Goal: Task Accomplishment & Management: Manage account settings

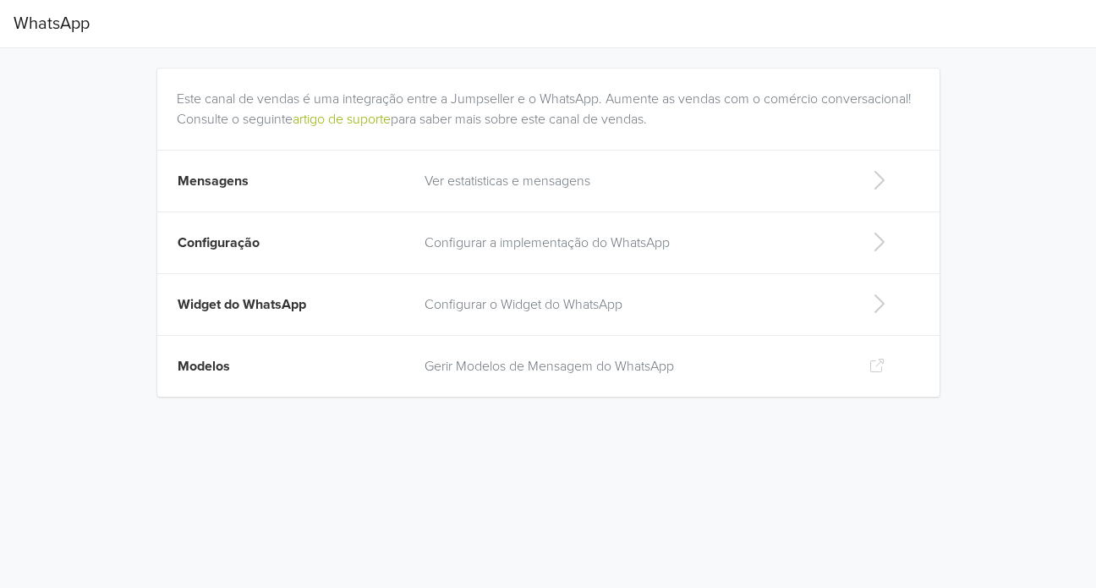
click at [772, 179] on p "Ver estatisticas e mensagens" at bounding box center [632, 181] width 417 height 20
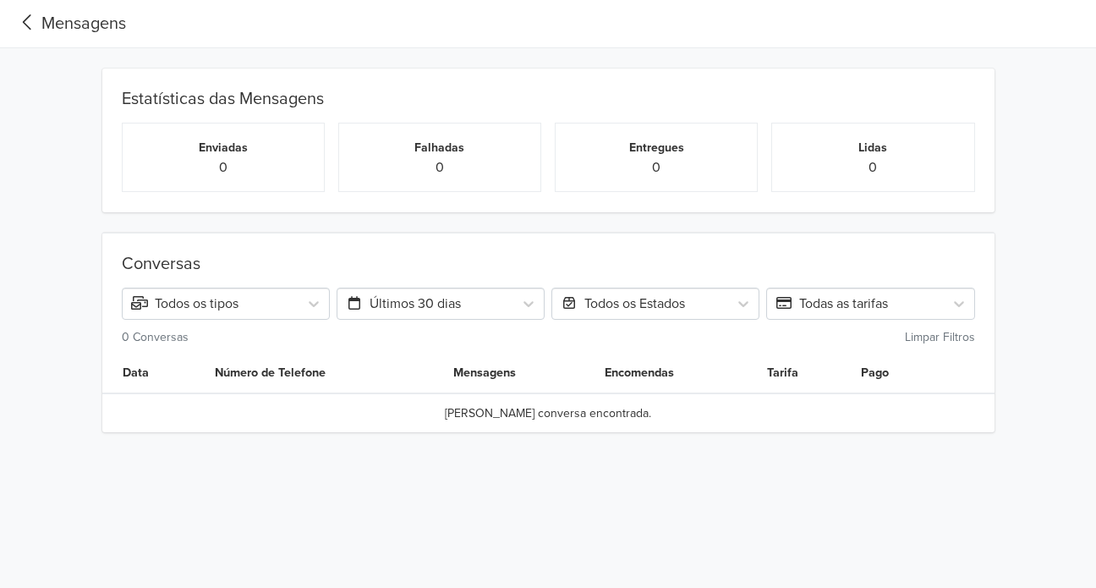
click at [11, 26] on nav "Mensagens" at bounding box center [548, 24] width 1096 height 48
click at [34, 19] on icon at bounding box center [28, 22] width 28 height 23
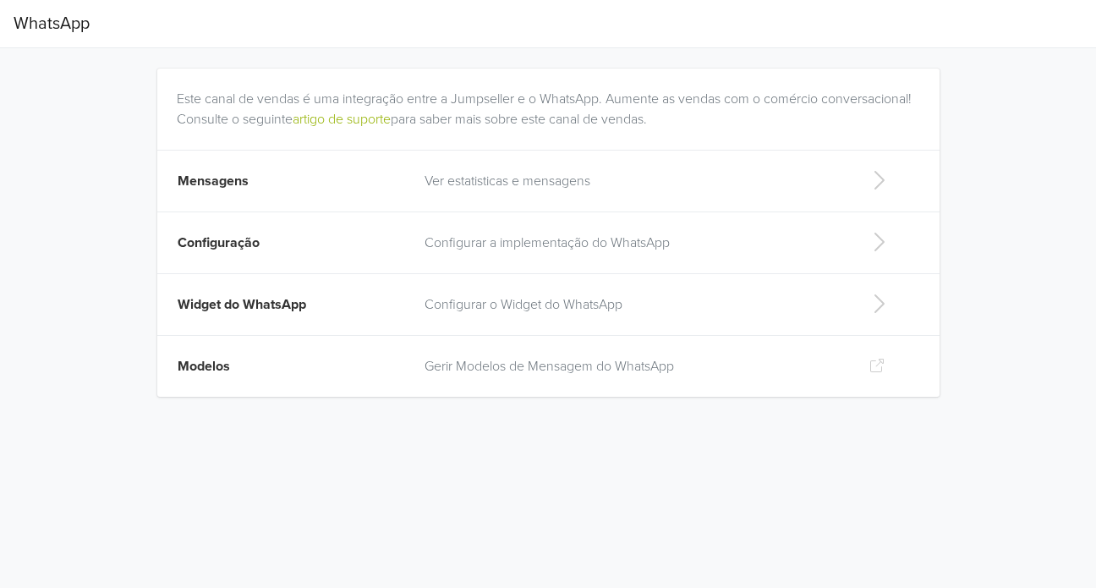
click at [737, 239] on p "Configurar a implementação do WhatsApp" at bounding box center [632, 243] width 417 height 20
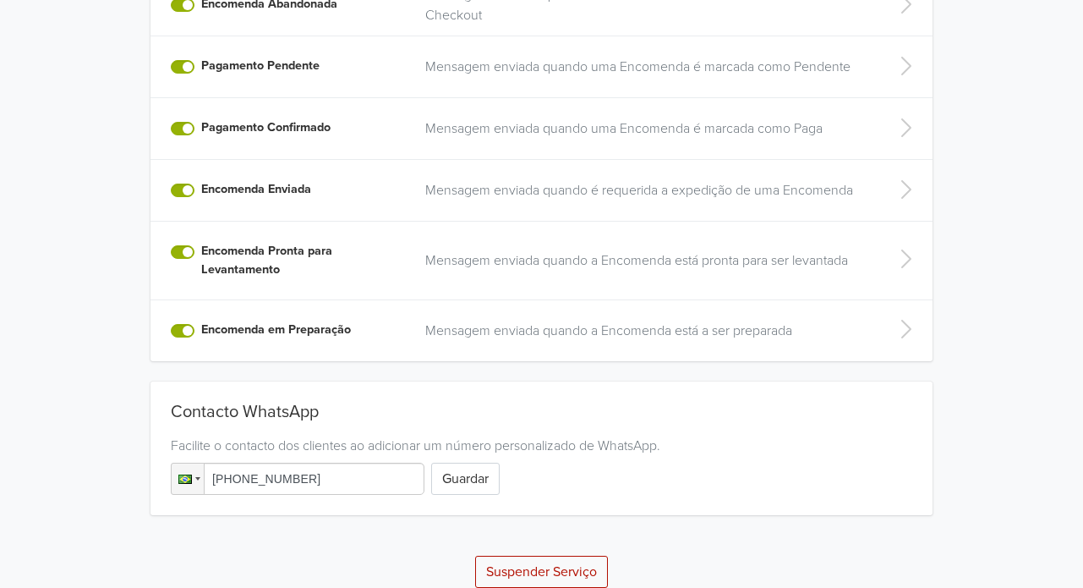
scroll to position [440, 0]
click at [389, 476] on input "[PHONE_NUMBER]" at bounding box center [298, 478] width 254 height 32
drag, startPoint x: 389, startPoint y: 476, endPoint x: 168, endPoint y: 502, distance: 222.3
click at [168, 502] on div "Contacto WhatsApp Facilite o contacto dos clientes ao adicionar um número perso…" at bounding box center [542, 448] width 782 height 134
paste input "tel"
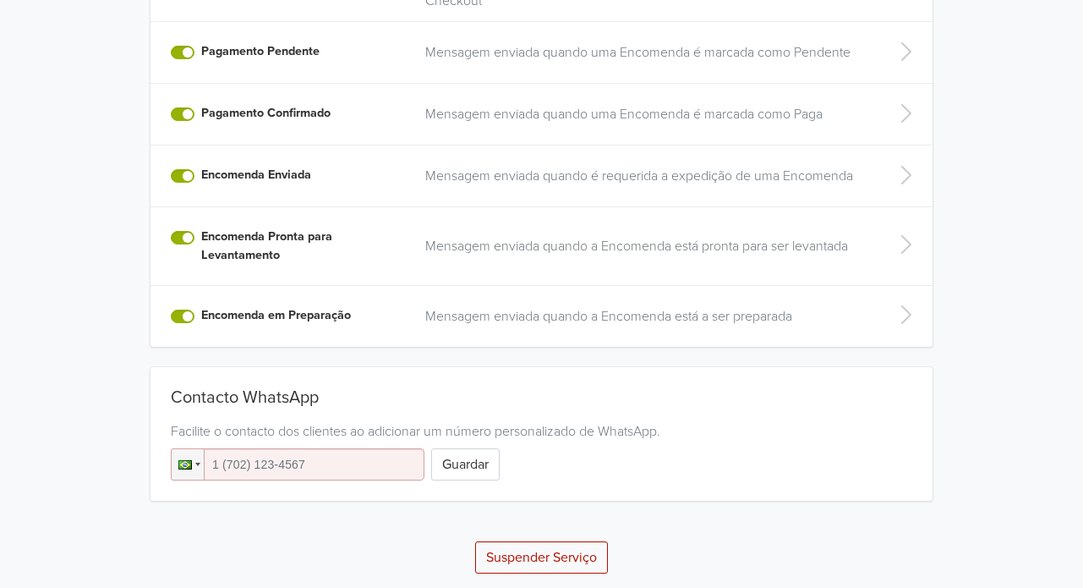
scroll to position [457, 0]
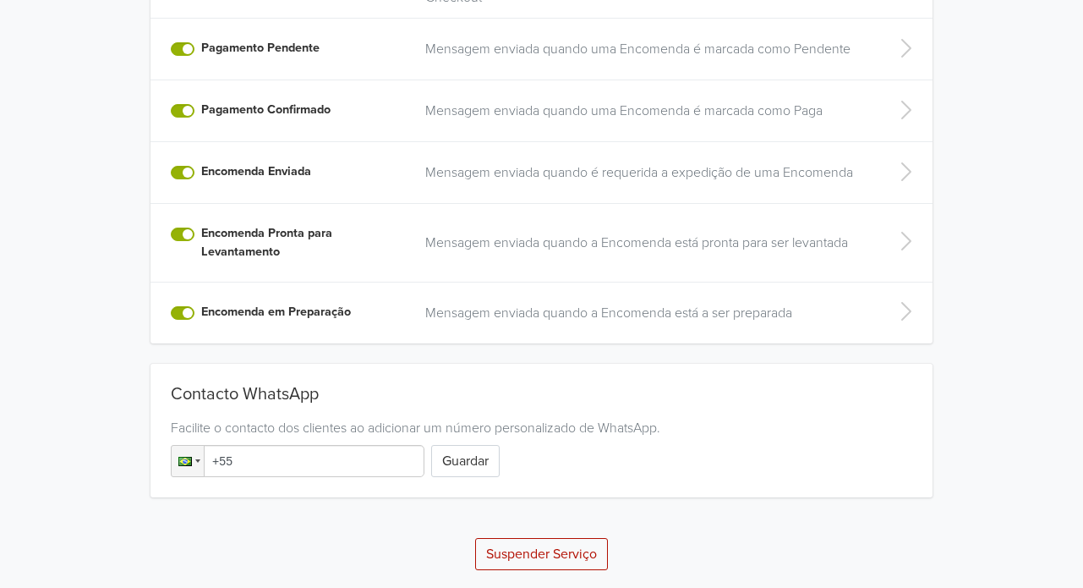
type input "+5"
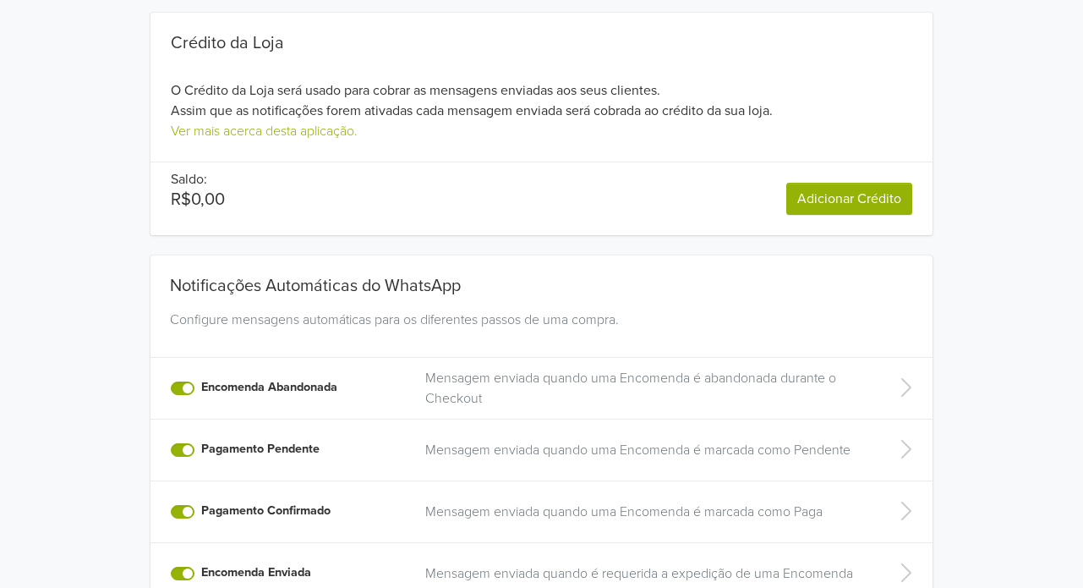
scroll to position [0, 0]
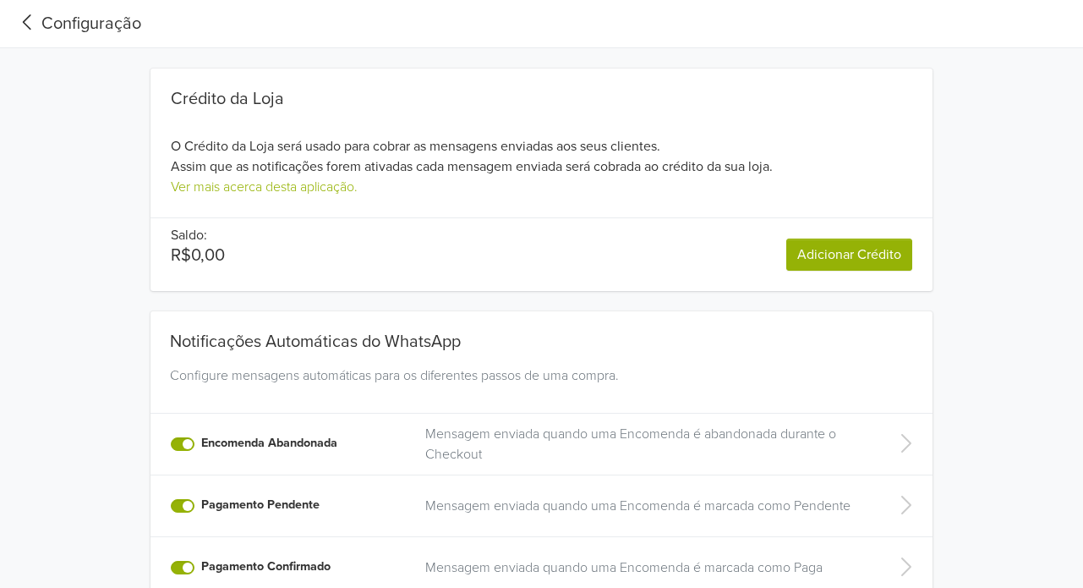
click at [25, 29] on icon at bounding box center [28, 22] width 28 height 23
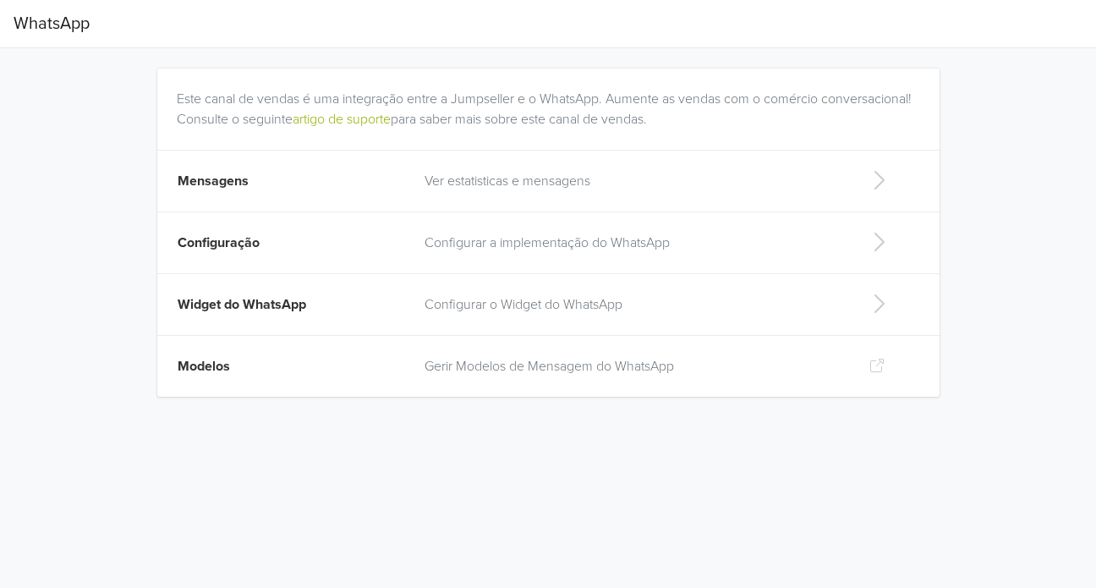
click at [624, 261] on td "Configurar a implementação do WhatsApp" at bounding box center [632, 243] width 437 height 62
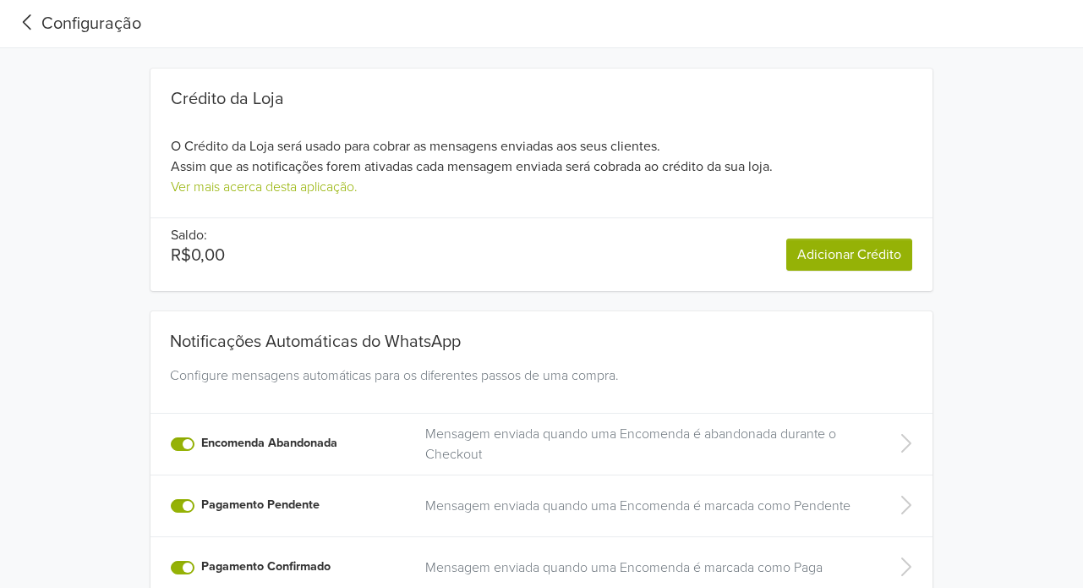
click at [27, 24] on icon at bounding box center [28, 22] width 28 height 23
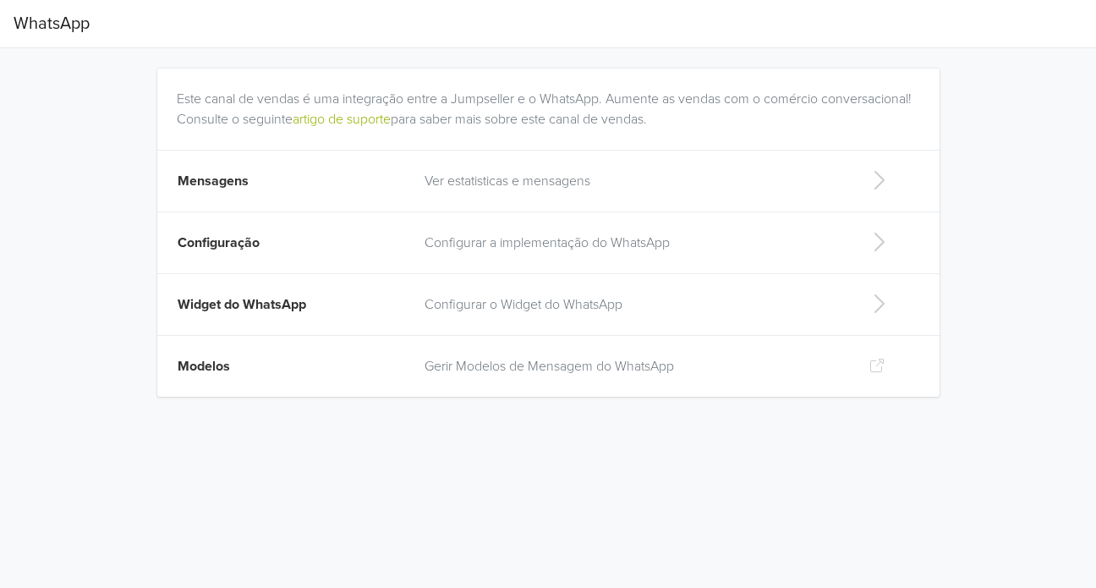
click at [587, 304] on p "Configurar o Widget do WhatsApp" at bounding box center [632, 304] width 417 height 20
select select "rb"
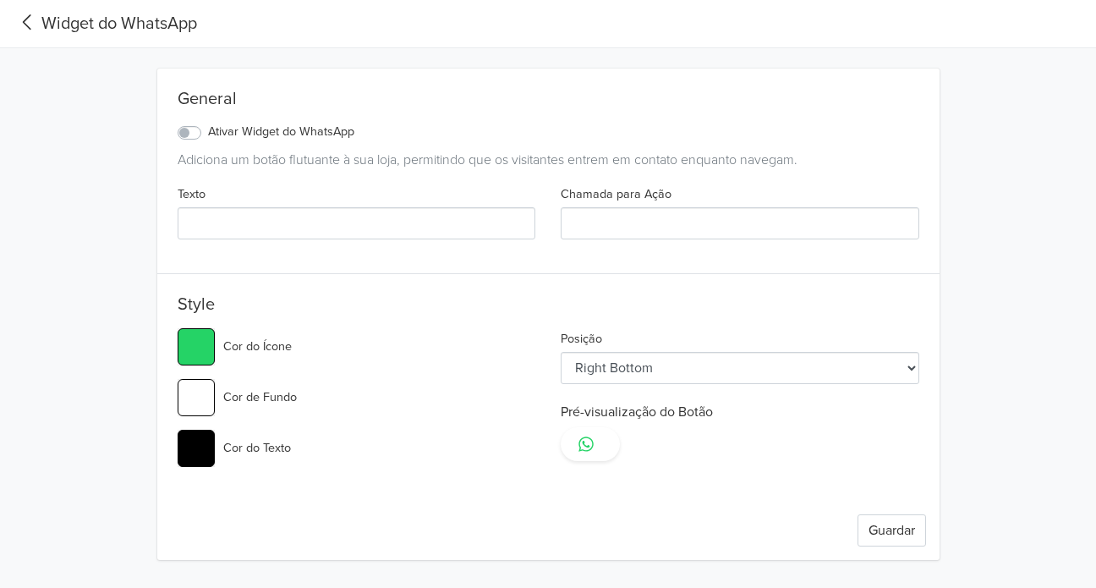
type input "Sejam Bem vindos!!!!"
type input "O que podemos-lhe ajudar?"
type input "#25d366"
select select "lt"
click at [889, 357] on select "Left Top Left Center Left Bottom Right Top Right Center Right Bottom" at bounding box center [740, 368] width 359 height 32
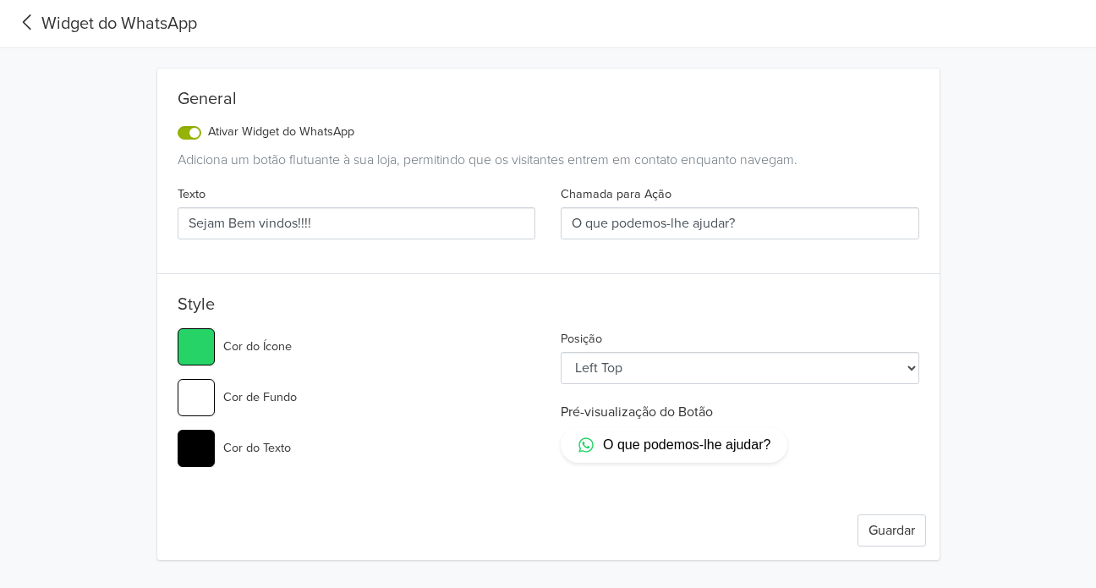
click at [889, 357] on select "Left Top Left Center Left Bottom Right Top Right Center Right Bottom" at bounding box center [740, 368] width 359 height 32
click at [27, 29] on icon at bounding box center [28, 22] width 28 height 23
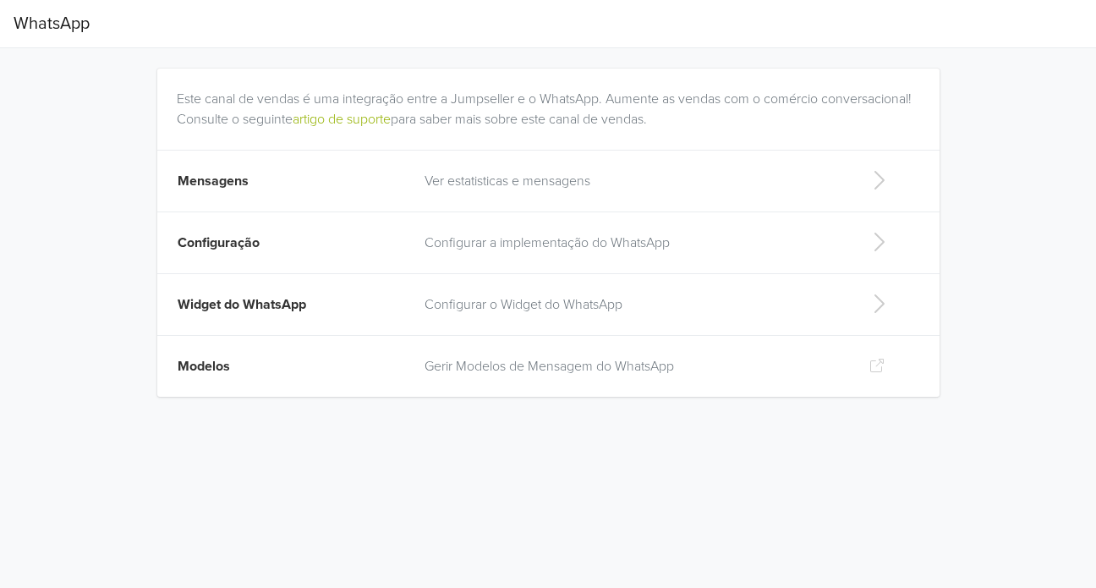
click at [609, 361] on p "Gerir Modelos de Mensagem do WhatsApp" at bounding box center [632, 366] width 417 height 20
